Goal: Information Seeking & Learning: Check status

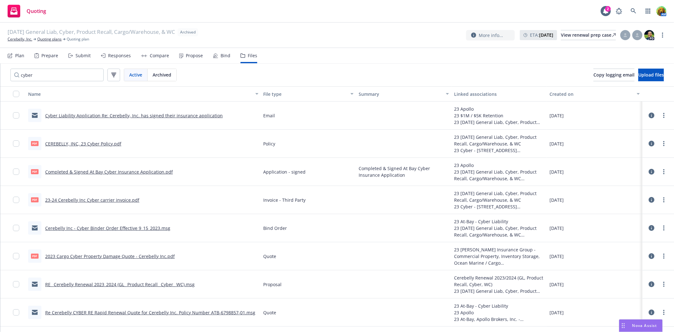
scroll to position [51, 0]
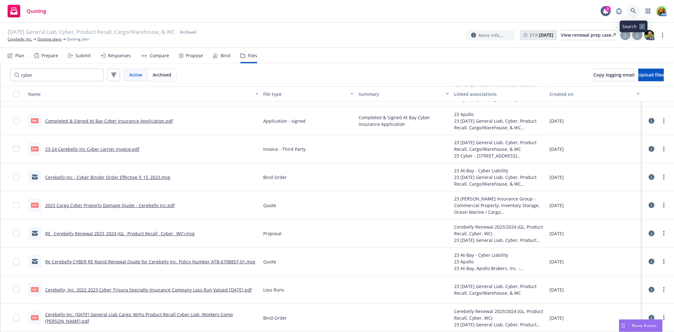
click at [631, 10] on icon at bounding box center [633, 10] width 5 height 5
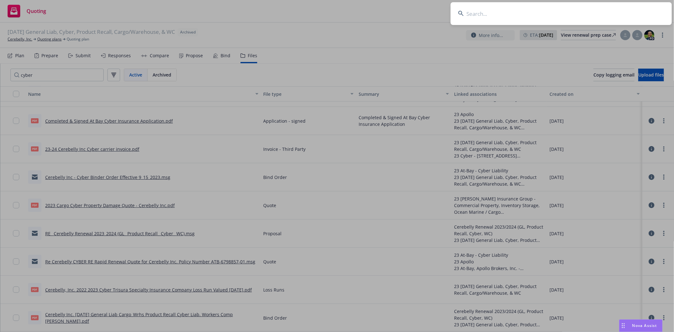
click at [478, 15] on input at bounding box center [561, 13] width 221 height 23
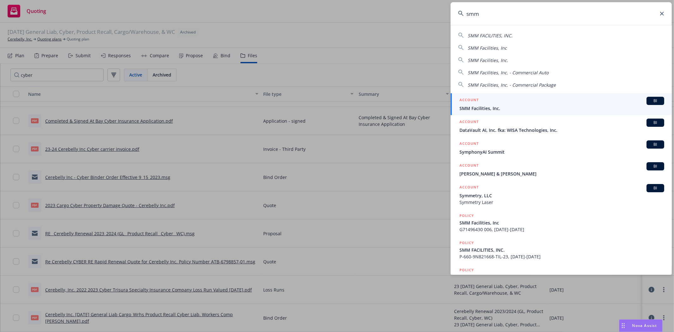
type input "smm"
click at [525, 101] on div "ACCOUNT BI" at bounding box center [562, 101] width 205 height 8
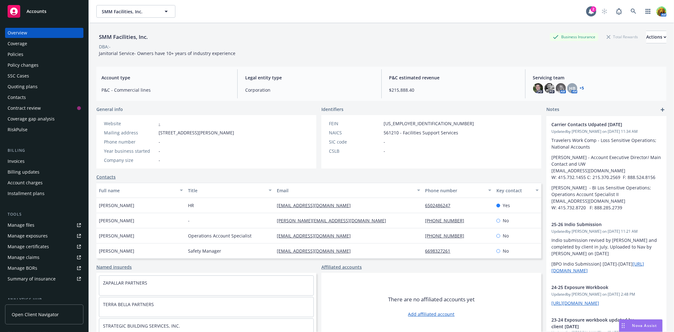
click at [14, 51] on div "Policies" at bounding box center [16, 54] width 16 height 10
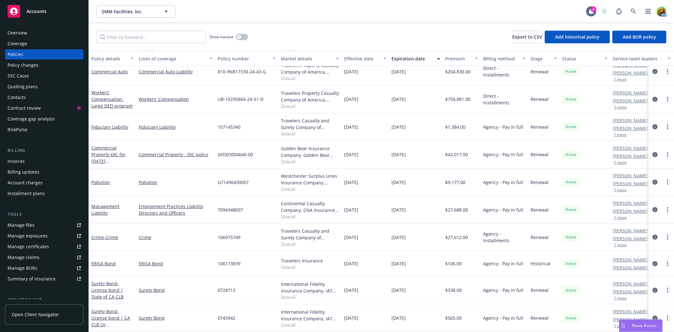
scroll to position [92, 0]
click at [23, 66] on div "Policy changes" at bounding box center [23, 65] width 31 height 10
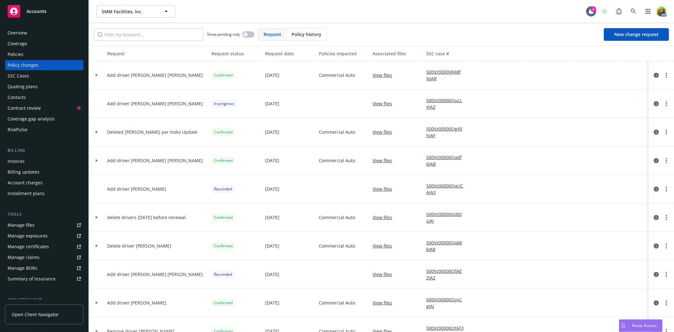
click at [24, 88] on div "Quoting plans" at bounding box center [23, 87] width 30 height 10
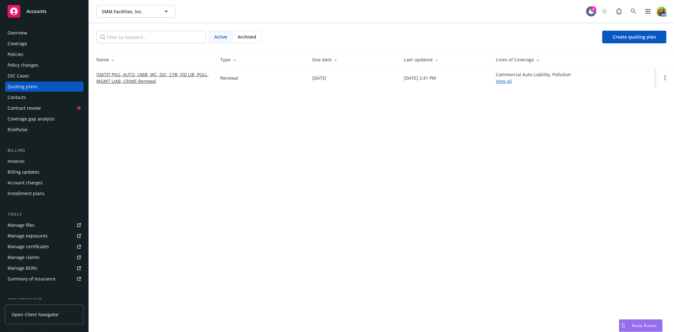
click at [141, 71] on link "09/01/25 PKG, AUTO, UMB, WC, DIC, CYB, FID LIB, POLL, MGMT LIAB, CRIME Renewal" at bounding box center [153, 77] width 114 height 13
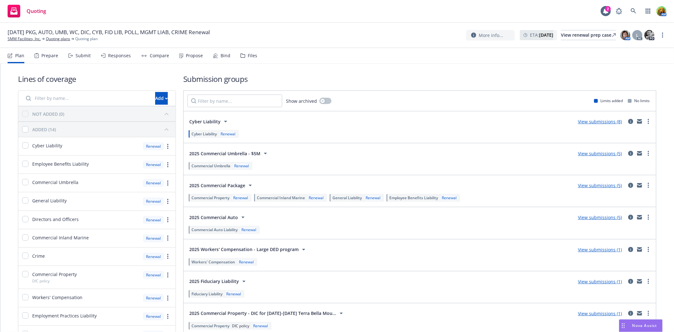
click at [255, 55] on nav "Plan Prepare Submit Responses Compare Propose Bind Files" at bounding box center [337, 55] width 659 height 15
click at [251, 55] on div "Files" at bounding box center [252, 55] width 9 height 5
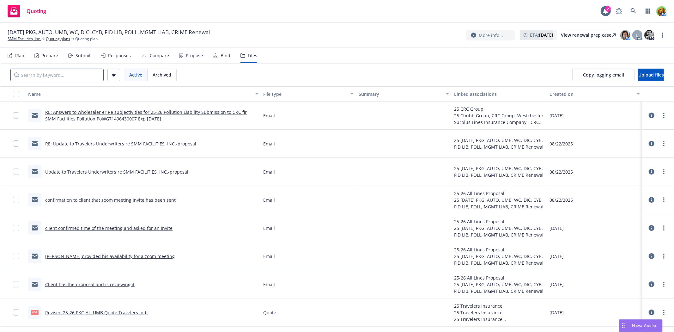
click at [83, 74] on input "Search by keyword..." at bounding box center [56, 75] width 93 height 13
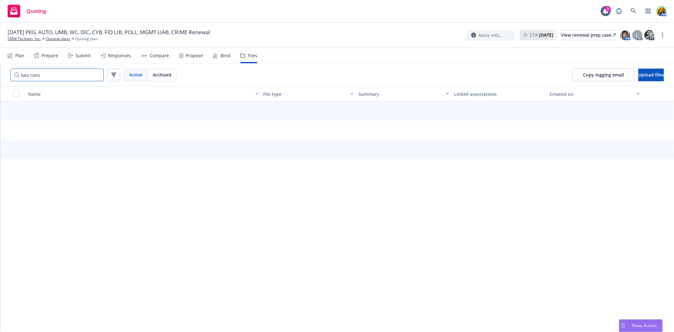
type input "loss runs"
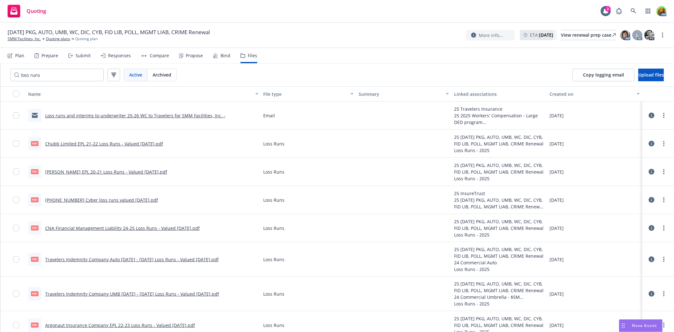
click at [131, 262] on link "Travelers Indemnity Company Auto 2019 - 2025 Loss Runs - Valued 2025-06-07.pdf" at bounding box center [132, 259] width 174 height 6
click at [25, 39] on link "SMM Facilities, Inc." at bounding box center [24, 39] width 33 height 6
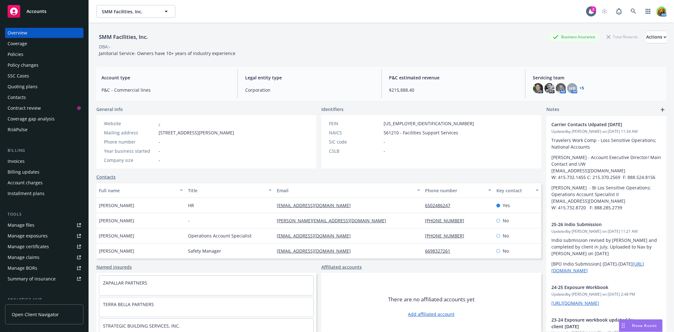
click at [22, 52] on div "Policies" at bounding box center [16, 54] width 16 height 10
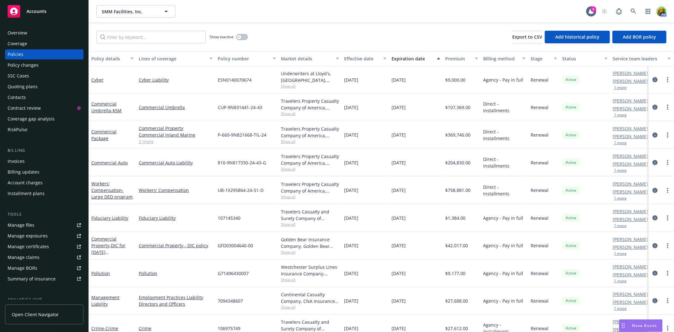
scroll to position [35, 0]
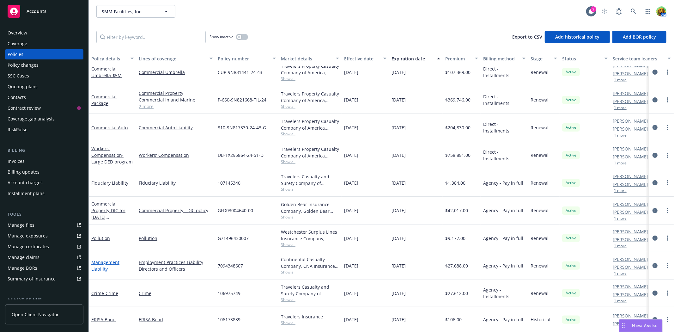
click at [102, 261] on link "Management Liability" at bounding box center [105, 265] width 28 height 13
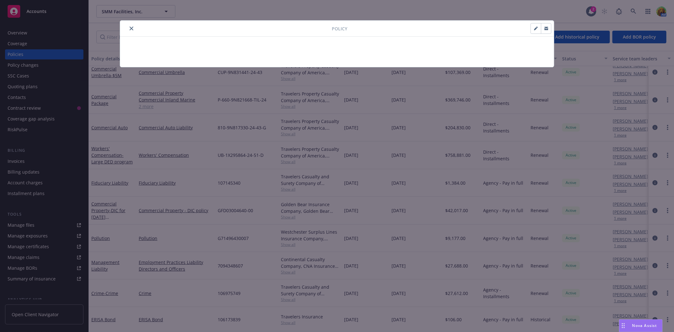
click at [131, 27] on icon "close" at bounding box center [132, 29] width 4 height 4
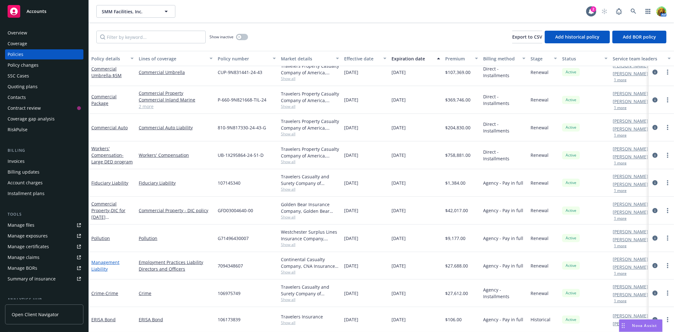
click at [101, 261] on link "Management Liability" at bounding box center [105, 265] width 28 height 13
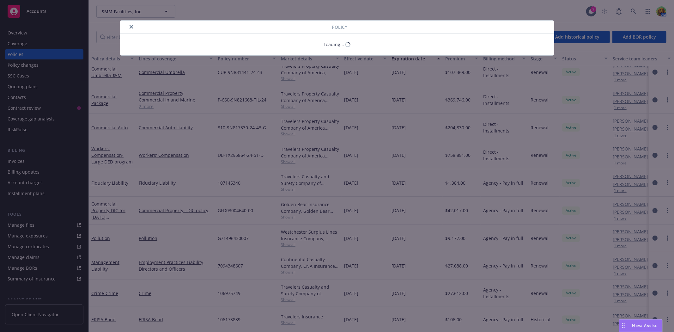
click at [616, 12] on div "Policy Loading..." at bounding box center [337, 166] width 674 height 332
click at [618, 11] on div "Policy Loading..." at bounding box center [337, 166] width 674 height 332
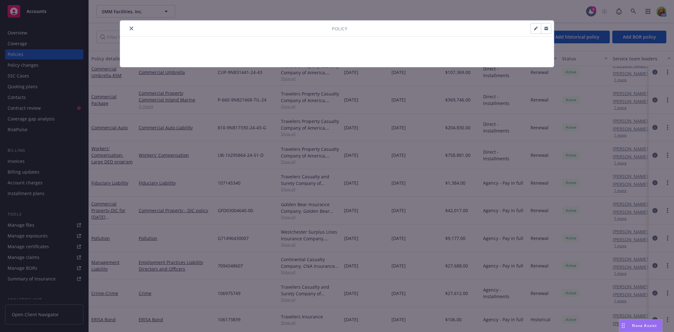
click at [132, 27] on icon "close" at bounding box center [132, 29] width 4 height 4
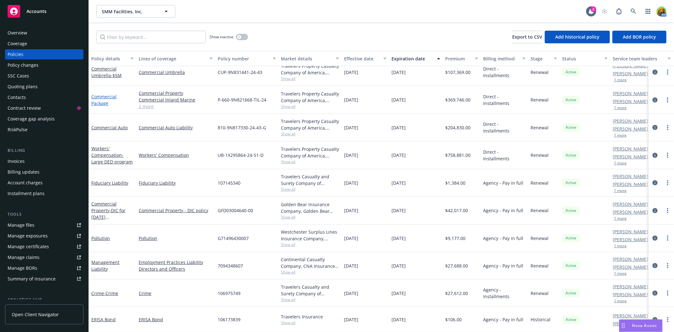
click at [102, 102] on link "Commercial Package" at bounding box center [103, 100] width 25 height 13
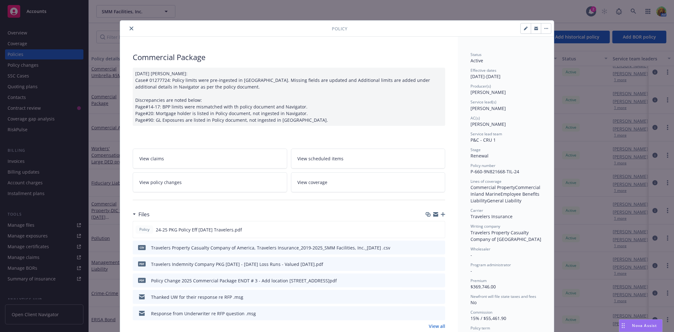
click at [130, 28] on icon "close" at bounding box center [132, 29] width 4 height 4
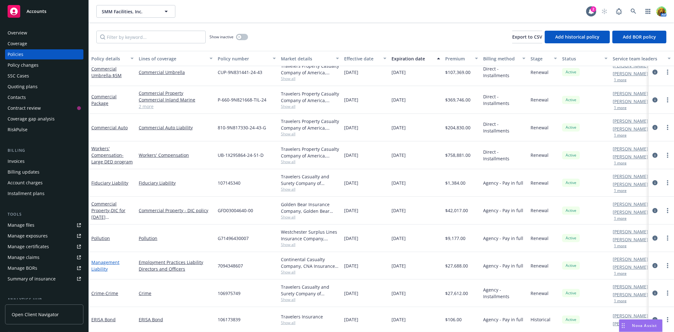
click at [107, 262] on link "Management Liability" at bounding box center [105, 265] width 28 height 13
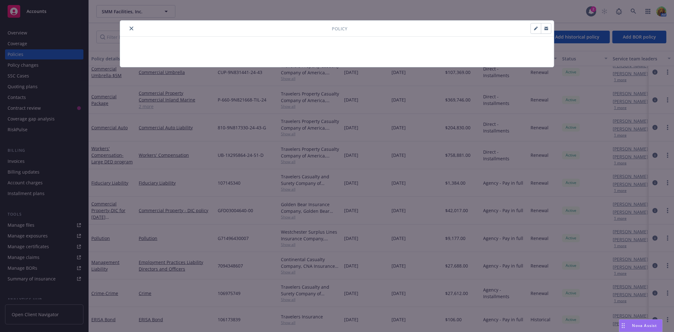
click at [131, 29] on icon "close" at bounding box center [132, 29] width 4 height 4
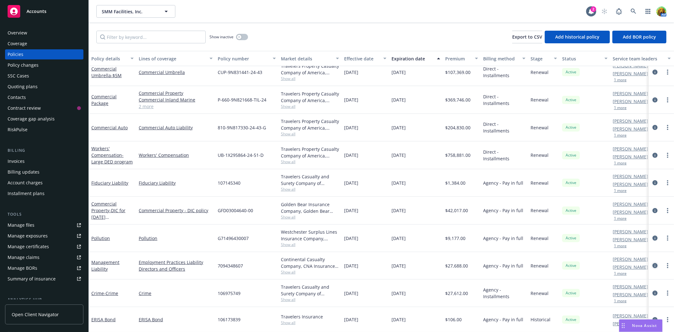
click at [653, 266] on icon "circleInformation" at bounding box center [655, 265] width 5 height 5
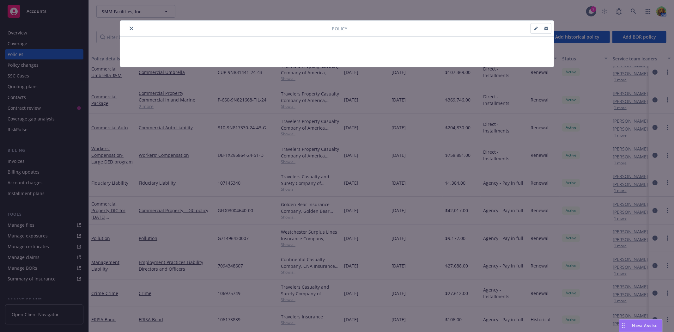
click at [130, 30] on icon "close" at bounding box center [132, 29] width 4 height 4
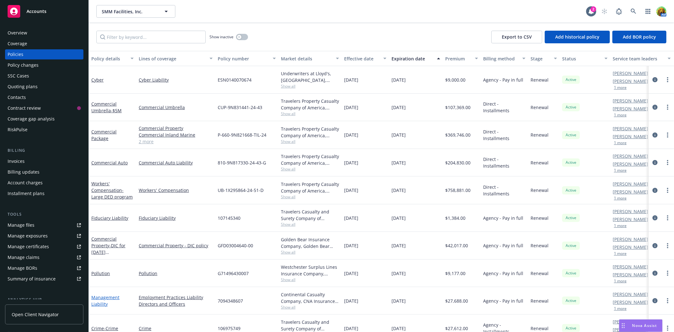
click at [112, 296] on link "Management Liability" at bounding box center [105, 300] width 28 height 13
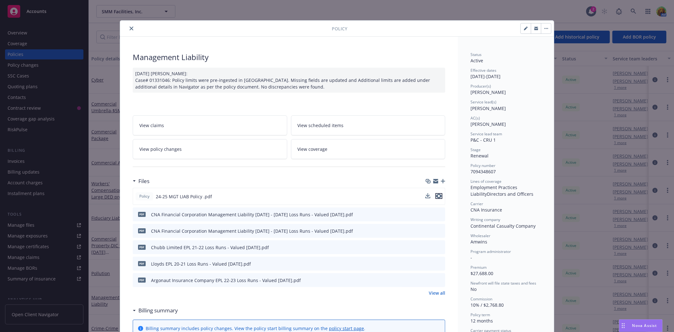
click at [436, 197] on icon "preview file" at bounding box center [439, 196] width 6 height 4
click at [131, 29] on button "close" at bounding box center [132, 29] width 8 height 8
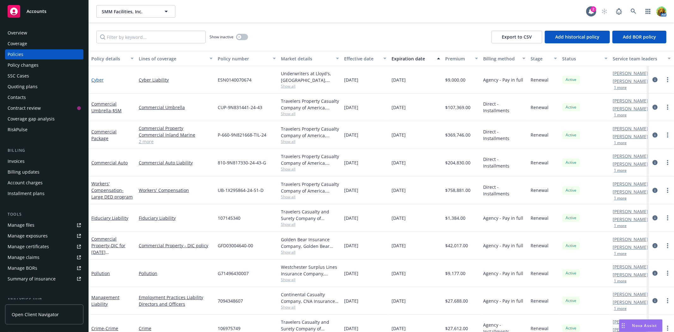
click at [98, 82] on link "Cyber" at bounding box center [97, 80] width 12 height 6
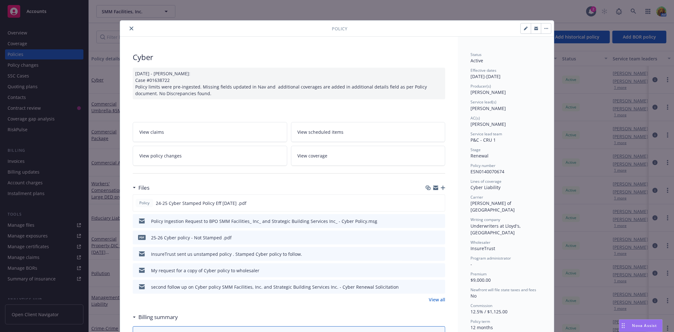
click at [326, 131] on span "View scheduled items" at bounding box center [321, 132] width 46 height 7
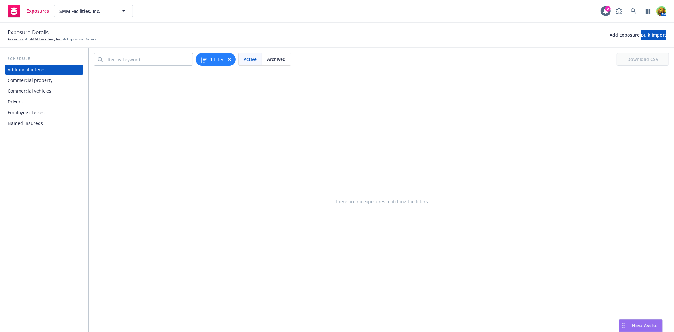
click at [38, 82] on div "Commercial property" at bounding box center [30, 80] width 45 height 10
click at [40, 40] on link "SMM Facilities, Inc." at bounding box center [45, 39] width 33 height 6
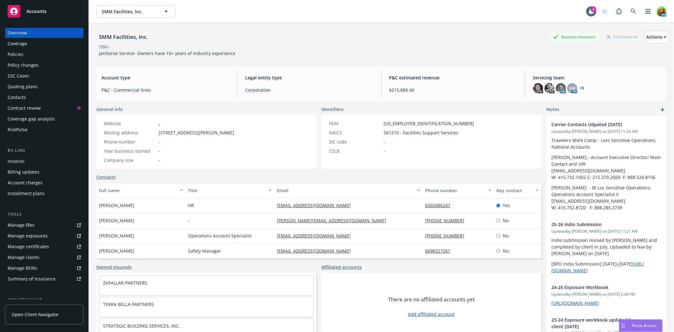
click at [23, 56] on div "Policies" at bounding box center [44, 54] width 73 height 10
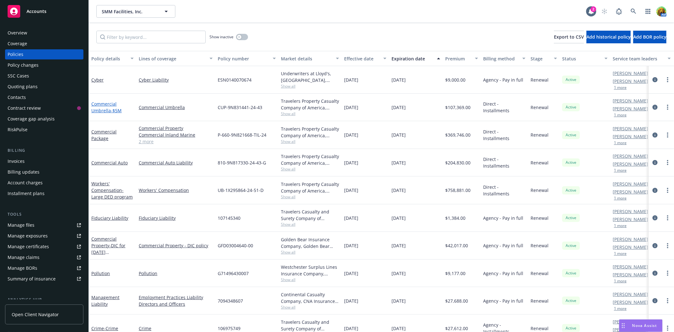
click at [102, 103] on link "Commercial Umbrella - $5M" at bounding box center [106, 107] width 30 height 13
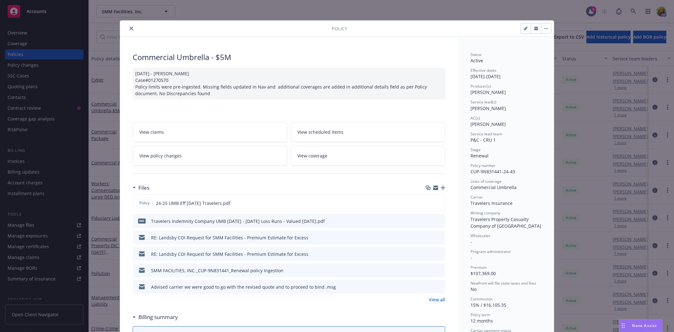
click at [130, 27] on icon "close" at bounding box center [132, 29] width 4 height 4
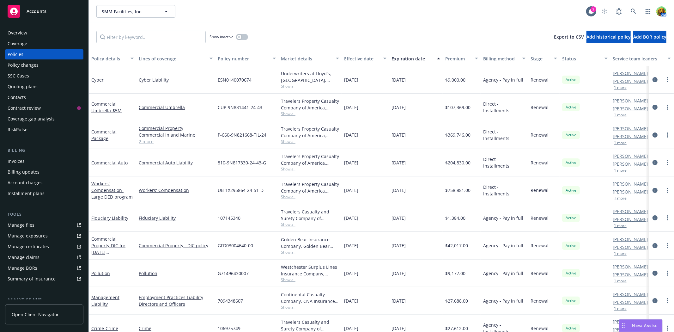
click at [27, 33] on div "Overview" at bounding box center [44, 33] width 73 height 10
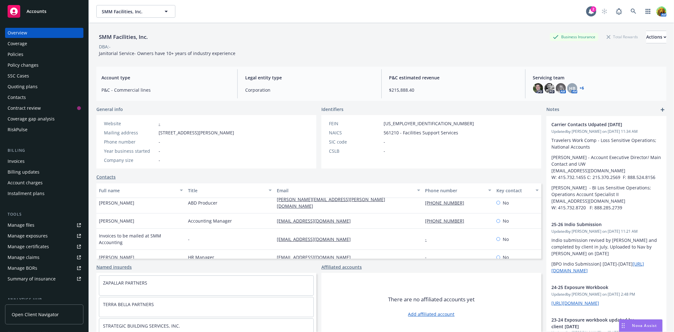
scroll to position [82, 0]
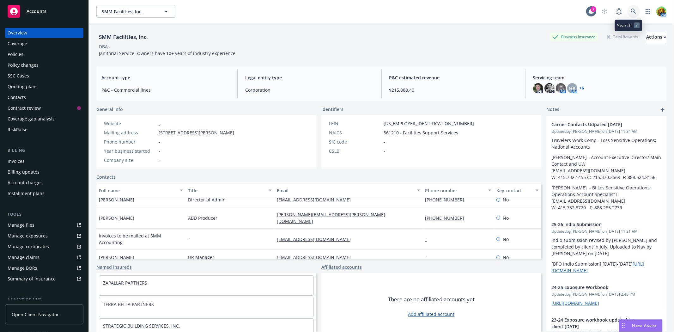
click at [631, 10] on icon at bounding box center [634, 12] width 6 height 6
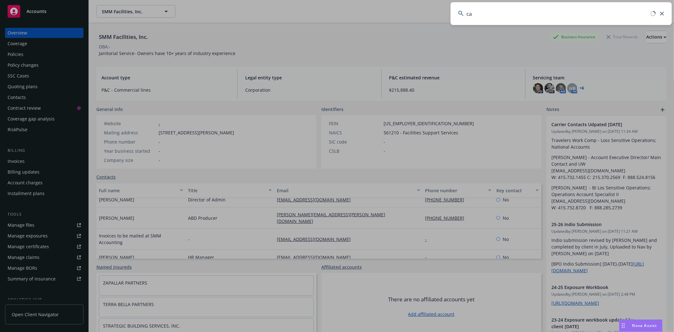
type input "c"
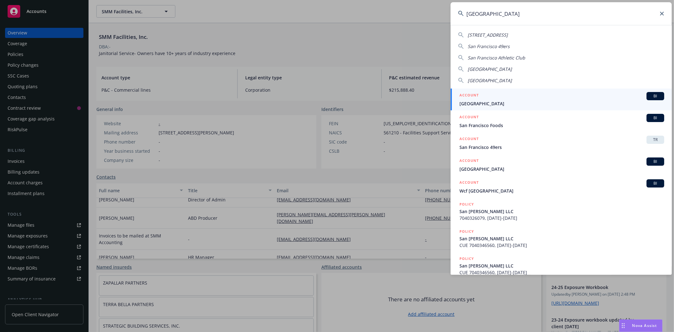
click at [507, 14] on input "san francisco" at bounding box center [561, 13] width 221 height 23
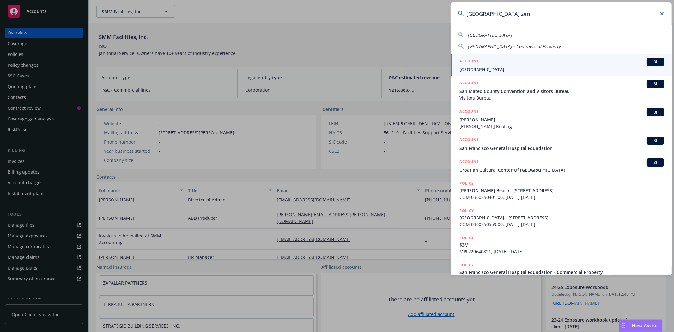
type input "san francisco zen"
click at [519, 70] on span "[GEOGRAPHIC_DATA]" at bounding box center [562, 69] width 205 height 7
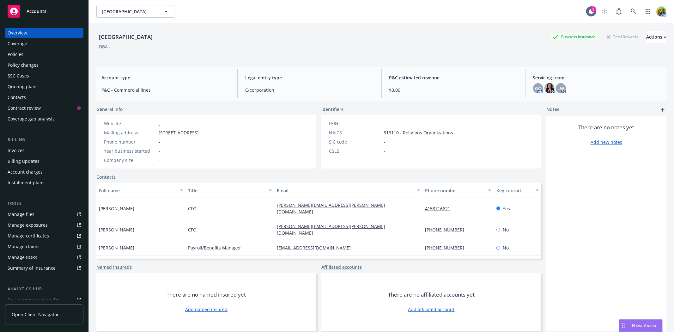
click at [34, 56] on div "Policies" at bounding box center [44, 54] width 73 height 10
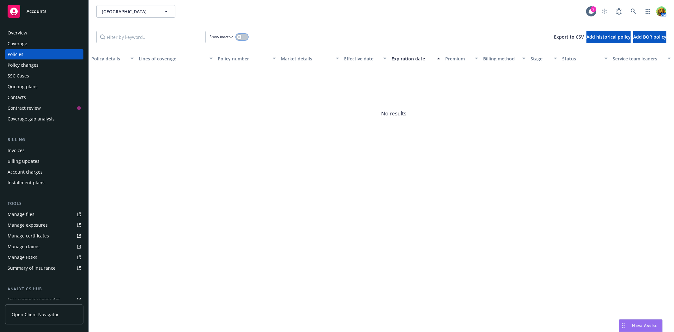
click at [244, 37] on button "button" at bounding box center [242, 37] width 12 height 6
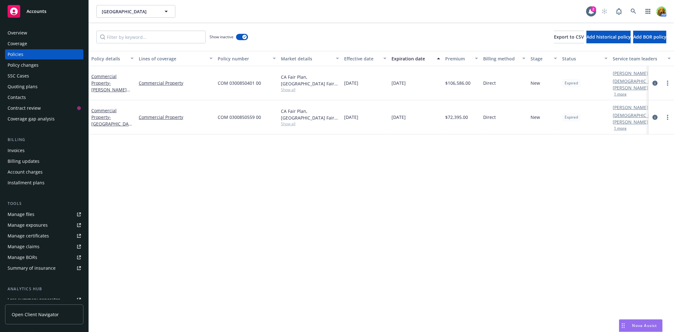
click at [31, 87] on div "Quoting plans" at bounding box center [23, 87] width 30 height 10
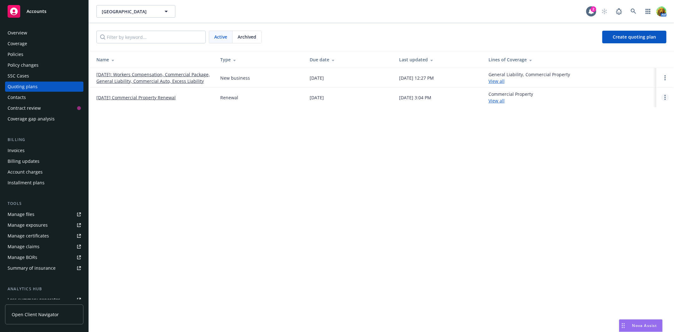
click at [667, 101] on link "Open options" at bounding box center [666, 98] width 8 height 8
click at [169, 101] on link "08/24/25 Commercial Property Renewal" at bounding box center [135, 97] width 79 height 7
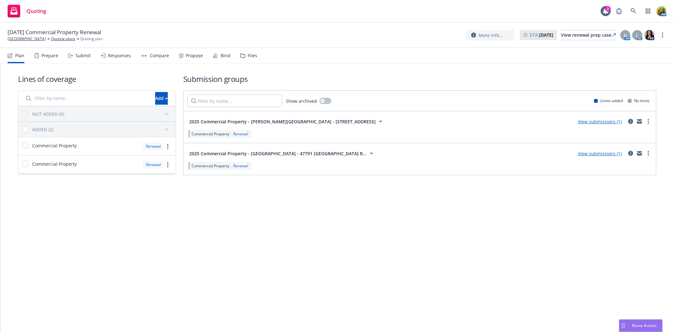
click at [225, 58] on div "Bind" at bounding box center [226, 55] width 10 height 5
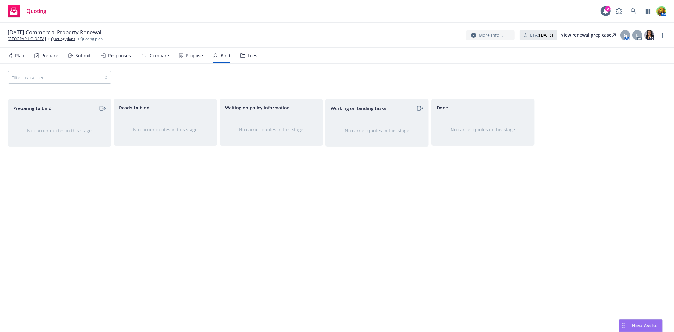
click at [194, 56] on div "Propose" at bounding box center [194, 55] width 17 height 5
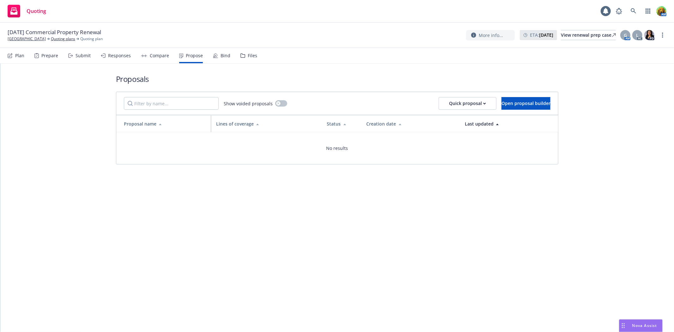
click at [150, 59] on div "Compare" at bounding box center [155, 55] width 28 height 15
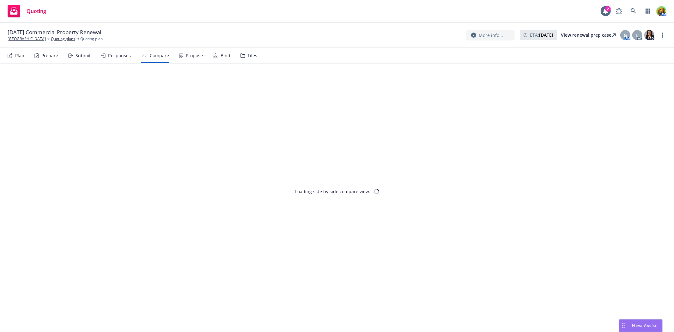
click at [110, 55] on div "Responses" at bounding box center [119, 55] width 23 height 5
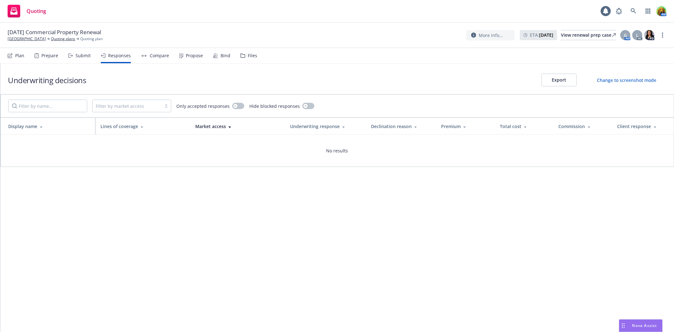
click at [87, 58] on div "Submit" at bounding box center [83, 55] width 15 height 5
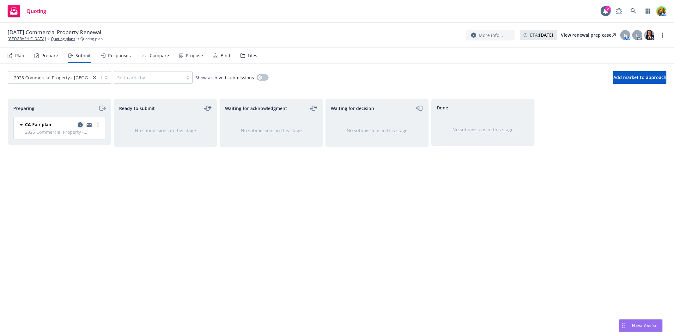
click at [79, 127] on link "copy logging email" at bounding box center [80, 125] width 8 height 8
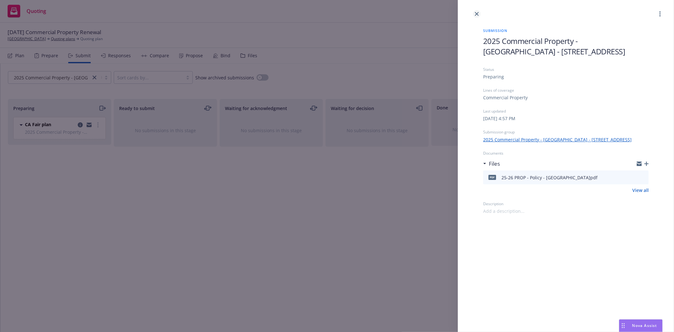
click at [477, 15] on icon "close" at bounding box center [477, 14] width 4 height 4
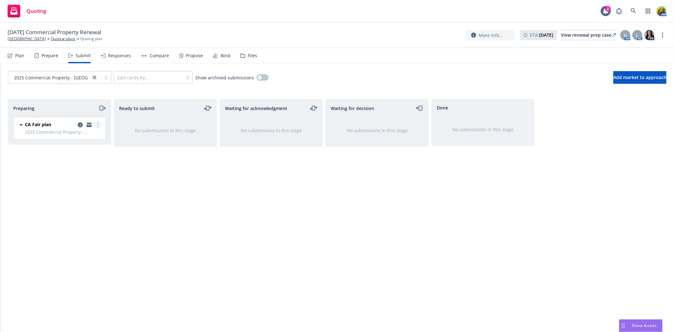
click at [99, 128] on link "more" at bounding box center [98, 125] width 8 height 8
click at [257, 260] on div "Waiting for acknowledgment No submissions in this stage" at bounding box center [271, 209] width 103 height 220
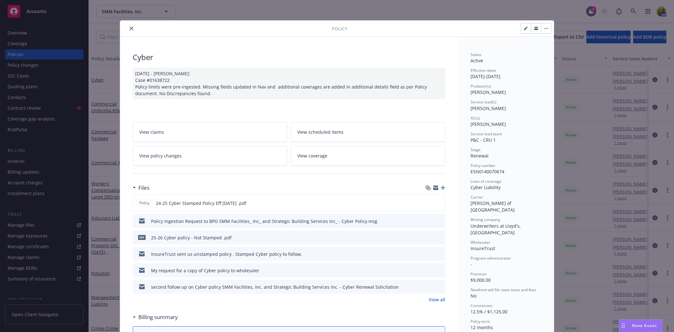
click at [130, 28] on icon "close" at bounding box center [132, 29] width 4 height 4
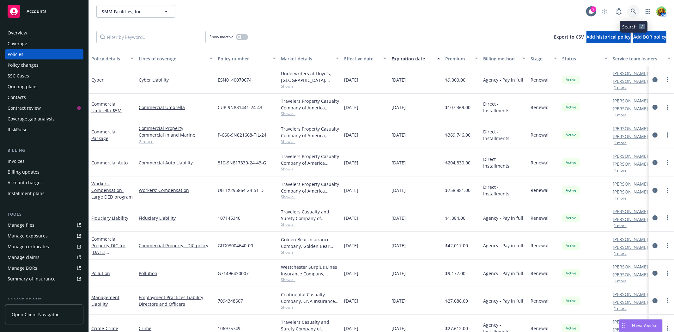
click at [629, 10] on link at bounding box center [633, 11] width 13 height 13
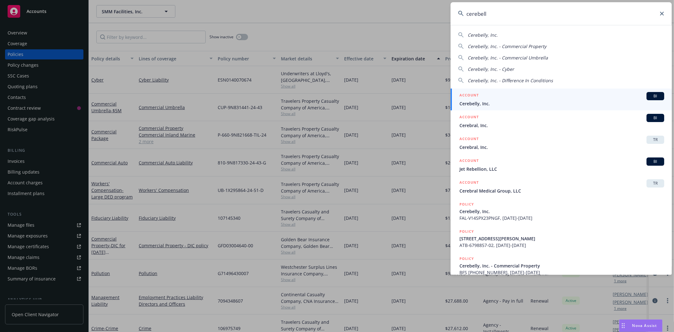
type input "cerebell"
click at [533, 101] on span "Cerebelly, Inc." at bounding box center [562, 103] width 205 height 7
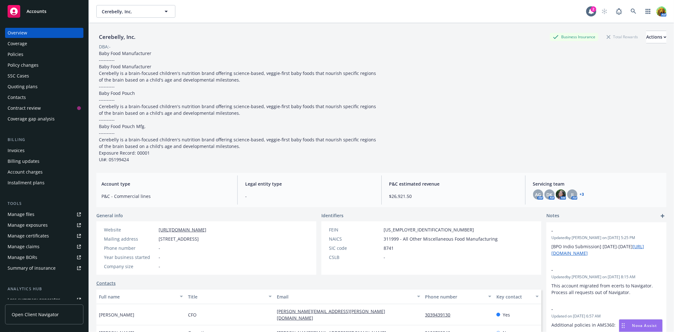
click at [20, 89] on div "Quoting plans" at bounding box center [23, 87] width 30 height 10
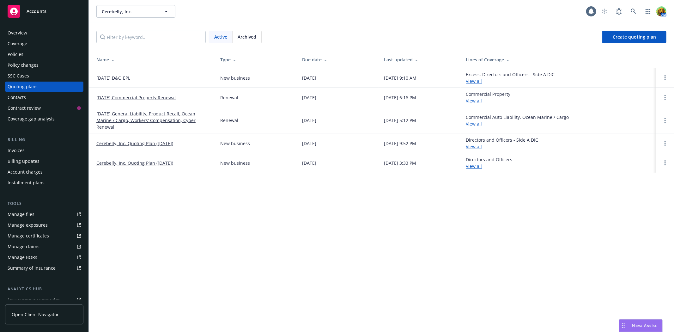
click at [248, 34] on span "Archived" at bounding box center [247, 37] width 19 height 7
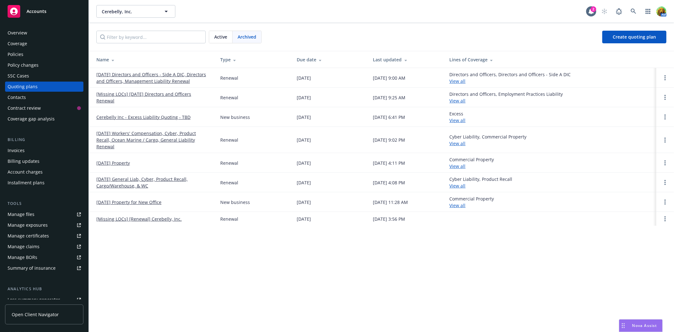
click at [140, 176] on link "[DATE] General Liab, Cyber, Product Recall, Cargo/Warehouse, & WC" at bounding box center [153, 182] width 114 height 13
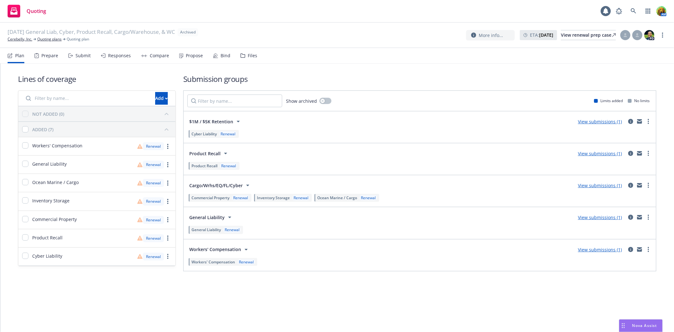
click at [249, 53] on div "Files" at bounding box center [252, 55] width 9 height 5
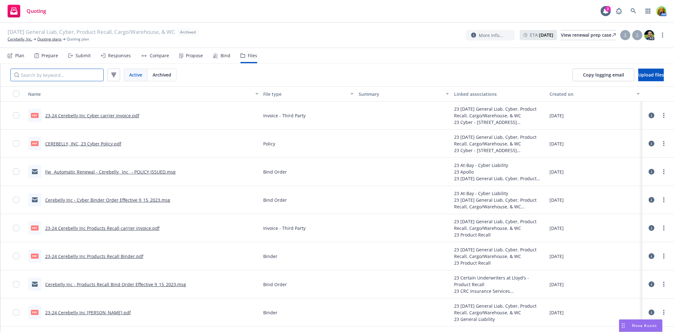
click at [75, 73] on input "Search by keyword..." at bounding box center [56, 75] width 93 height 13
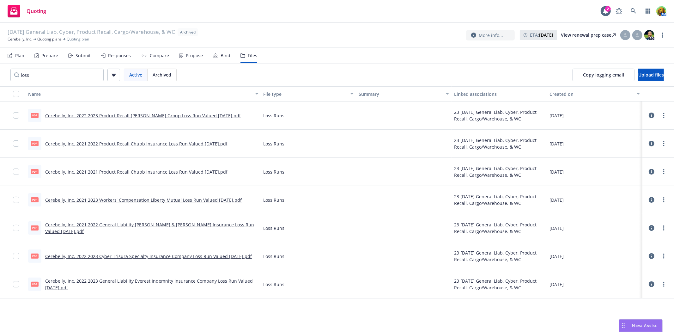
click at [138, 257] on link "Cerebelly, Inc. 2022 2023 Cyber Trisura Specialty Insurance Company Loss Run Va…" at bounding box center [148, 256] width 207 height 6
drag, startPoint x: 77, startPoint y: 74, endPoint x: 0, endPoint y: 69, distance: 77.3
click at [0, 69] on div "loss Active Archived Copy logging email Upload files Name File type Summary Lin…" at bounding box center [337, 198] width 674 height 268
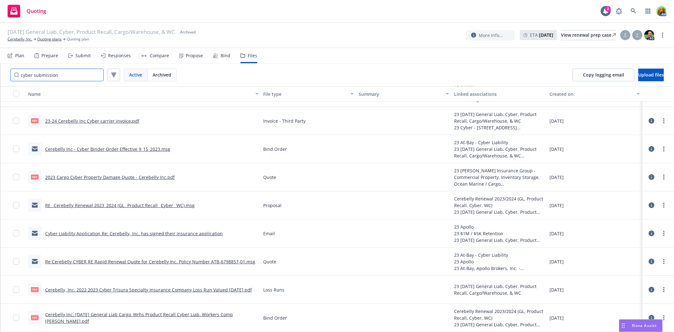
scroll to position [51, 0]
type input "cyber submission"
click at [157, 261] on link "Re Cerebelly CYBER RE Rapid Renewal Quote for Cerebelly Inc. Policy Number ATB-…" at bounding box center [150, 262] width 210 height 6
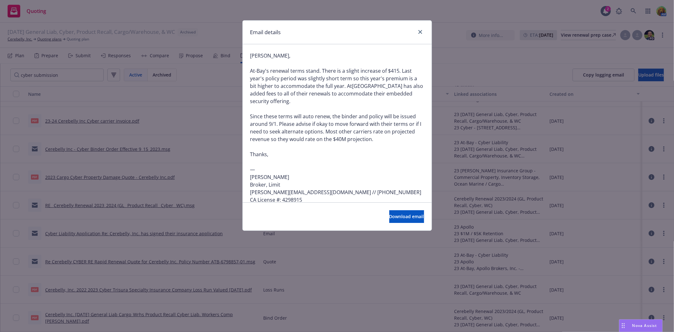
scroll to position [70, 0]
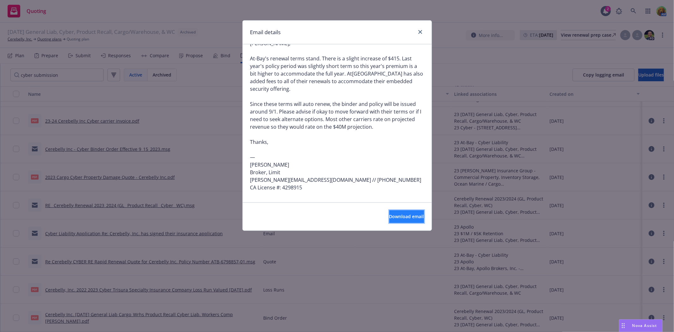
click at [394, 212] on button "Download email" at bounding box center [406, 216] width 35 height 13
